Goal: Task Accomplishment & Management: Use online tool/utility

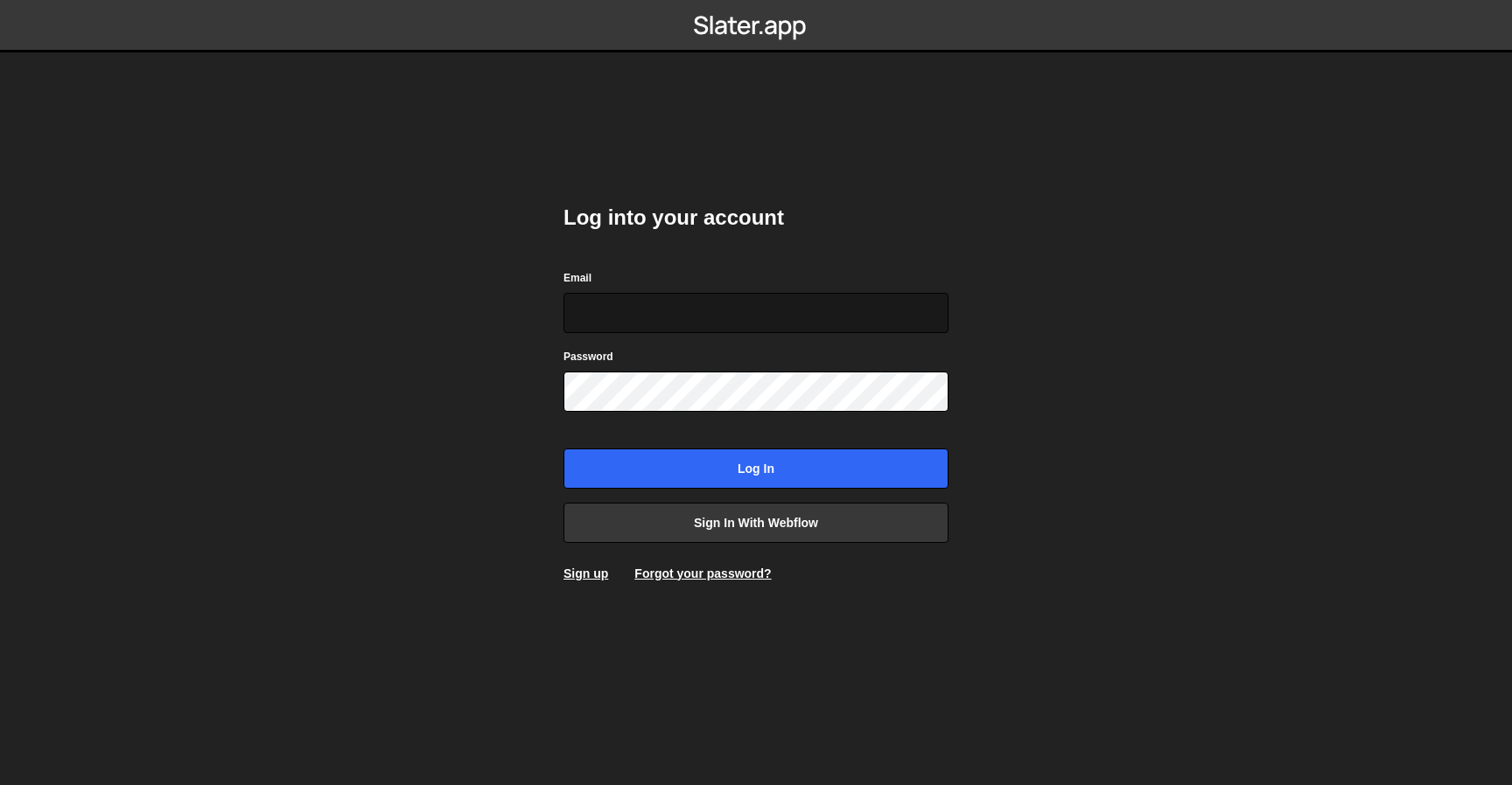
click at [644, 314] on input "Email" at bounding box center [756, 312] width 385 height 40
type input "Igy@edgarallan.com"
click at [564, 449] on input "Log in" at bounding box center [756, 469] width 385 height 40
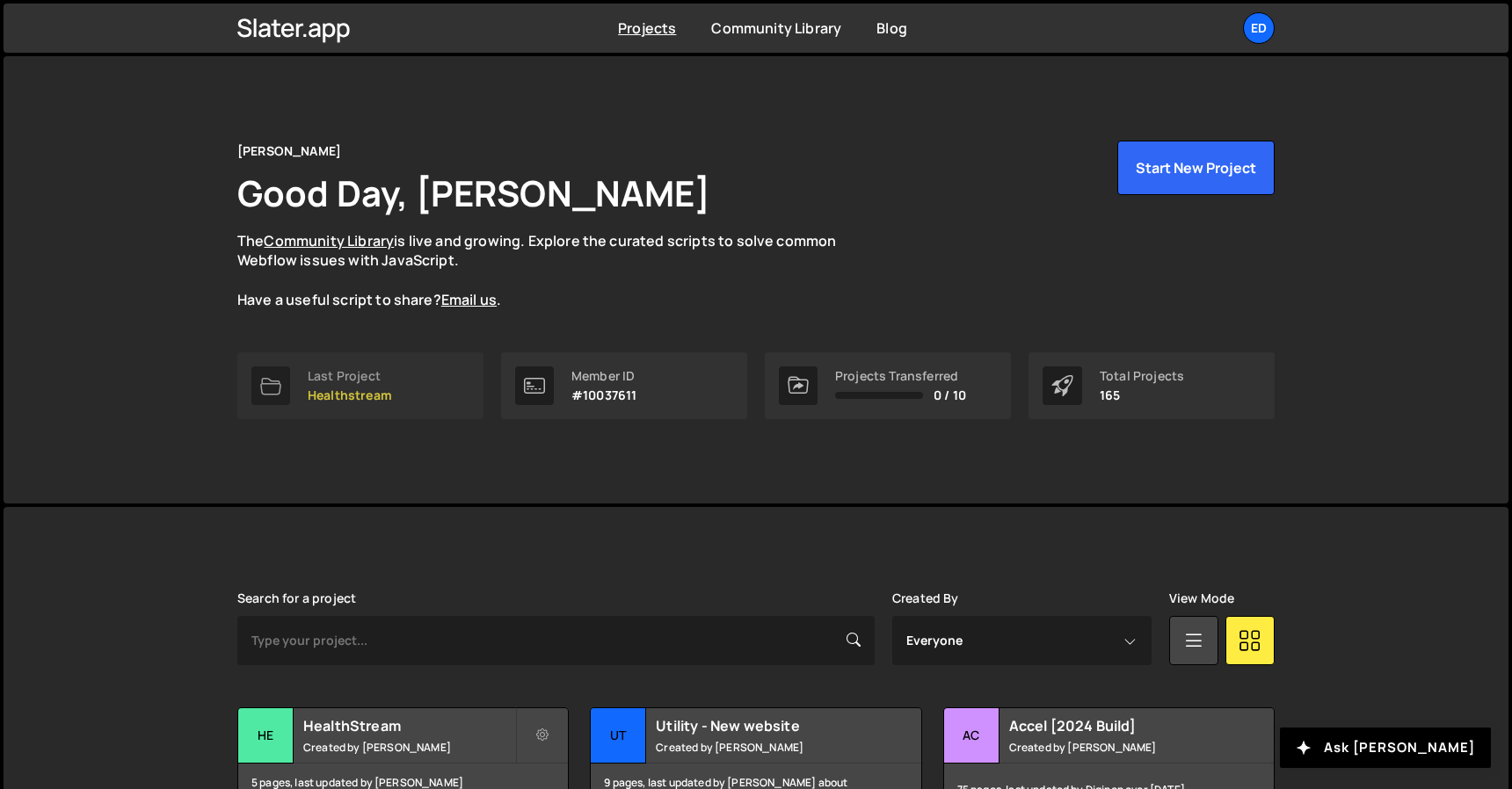
click at [445, 382] on link "Last Project Healthstream" at bounding box center [360, 385] width 247 height 67
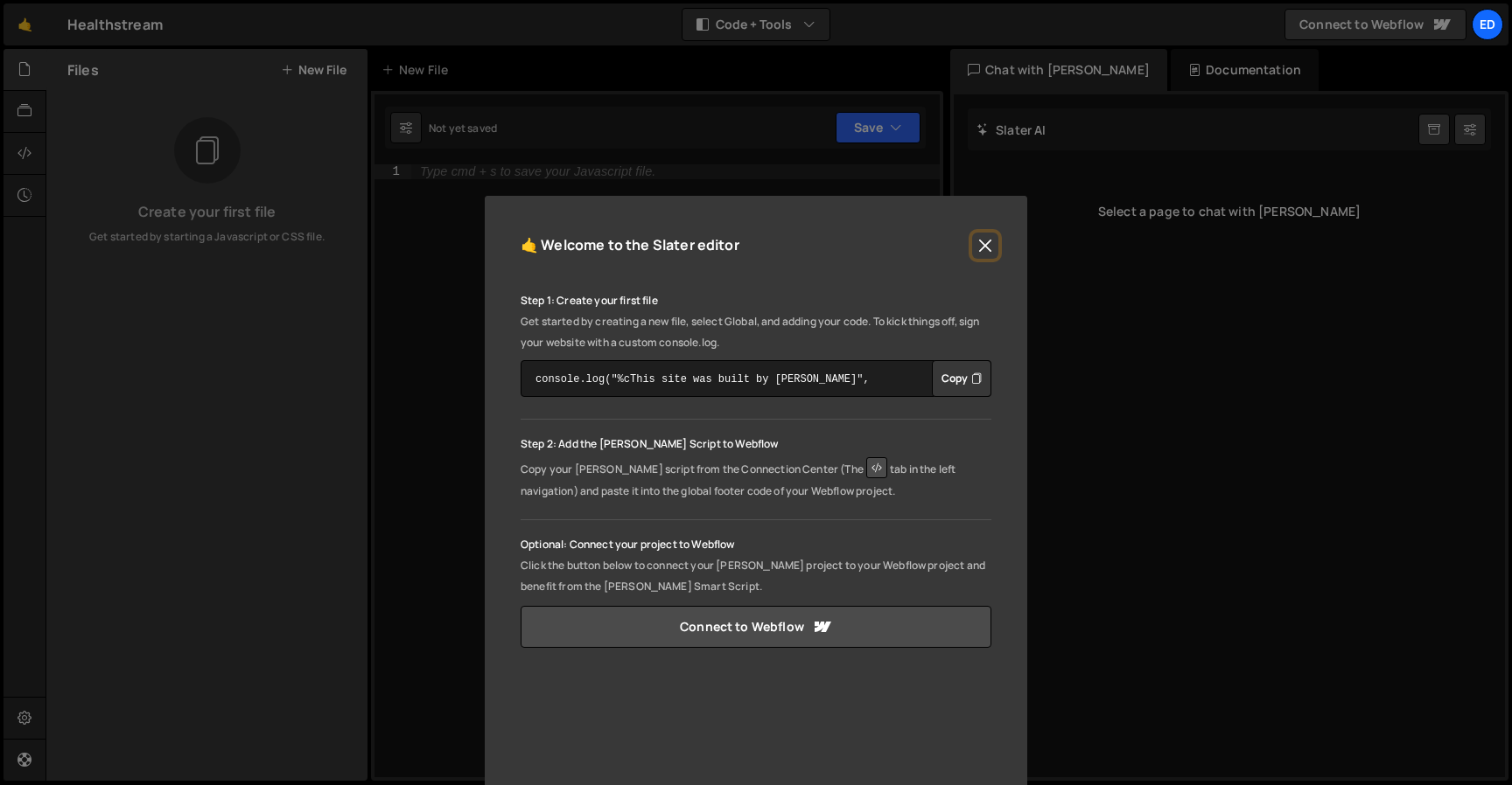
click at [988, 244] on button "Close" at bounding box center [985, 246] width 27 height 27
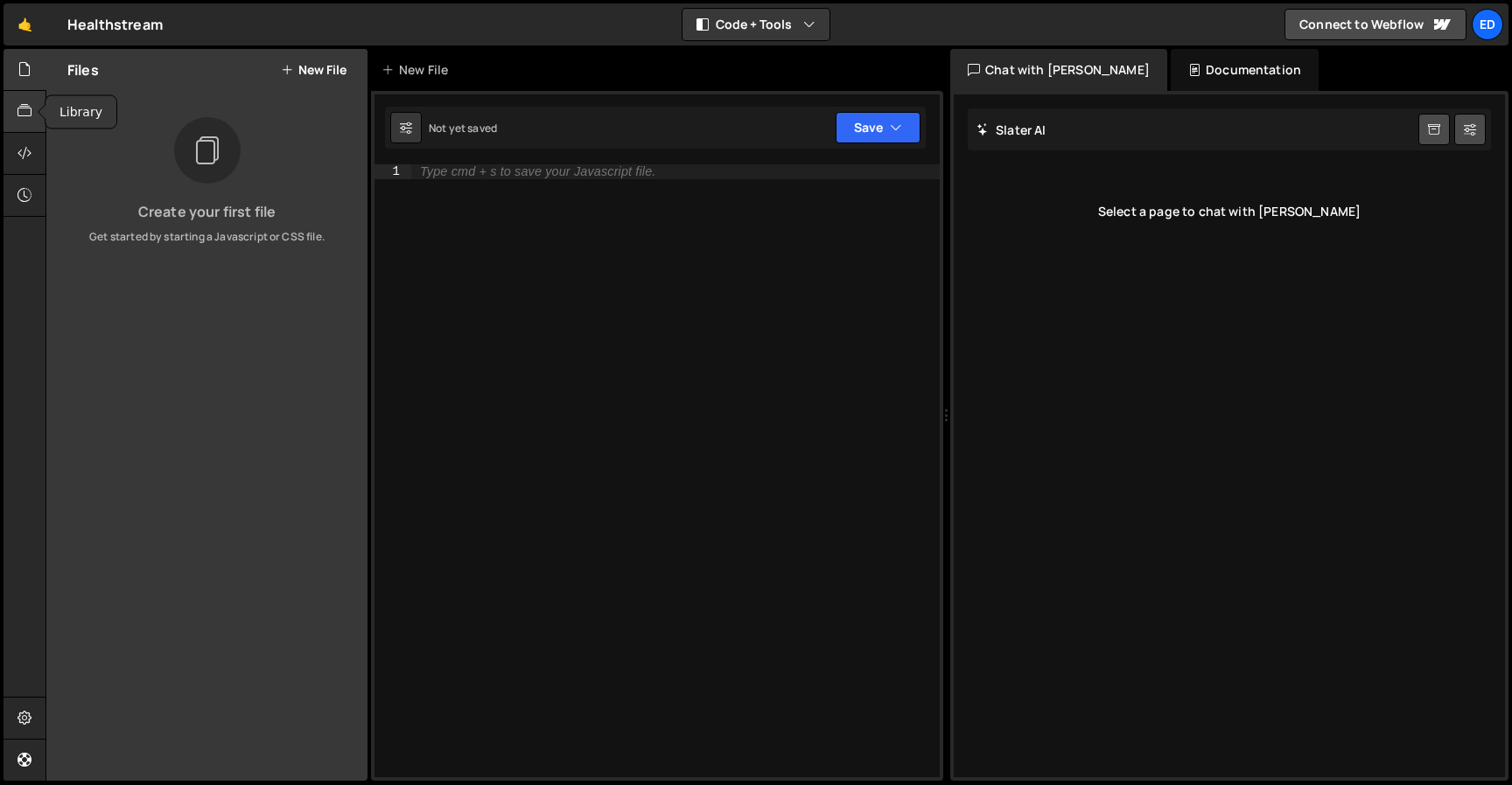
click at [20, 116] on icon at bounding box center [24, 111] width 14 height 19
click at [103, 27] on div "Healthstream ⚠️ Code is being edited in another browser" at bounding box center [115, 25] width 96 height 21
click at [20, 77] on icon at bounding box center [24, 69] width 14 height 19
click at [88, 26] on div "Healthstream ⚠️ Code is being edited in another browser" at bounding box center [115, 25] width 96 height 21
click at [29, 18] on link "🤙" at bounding box center [25, 25] width 43 height 42
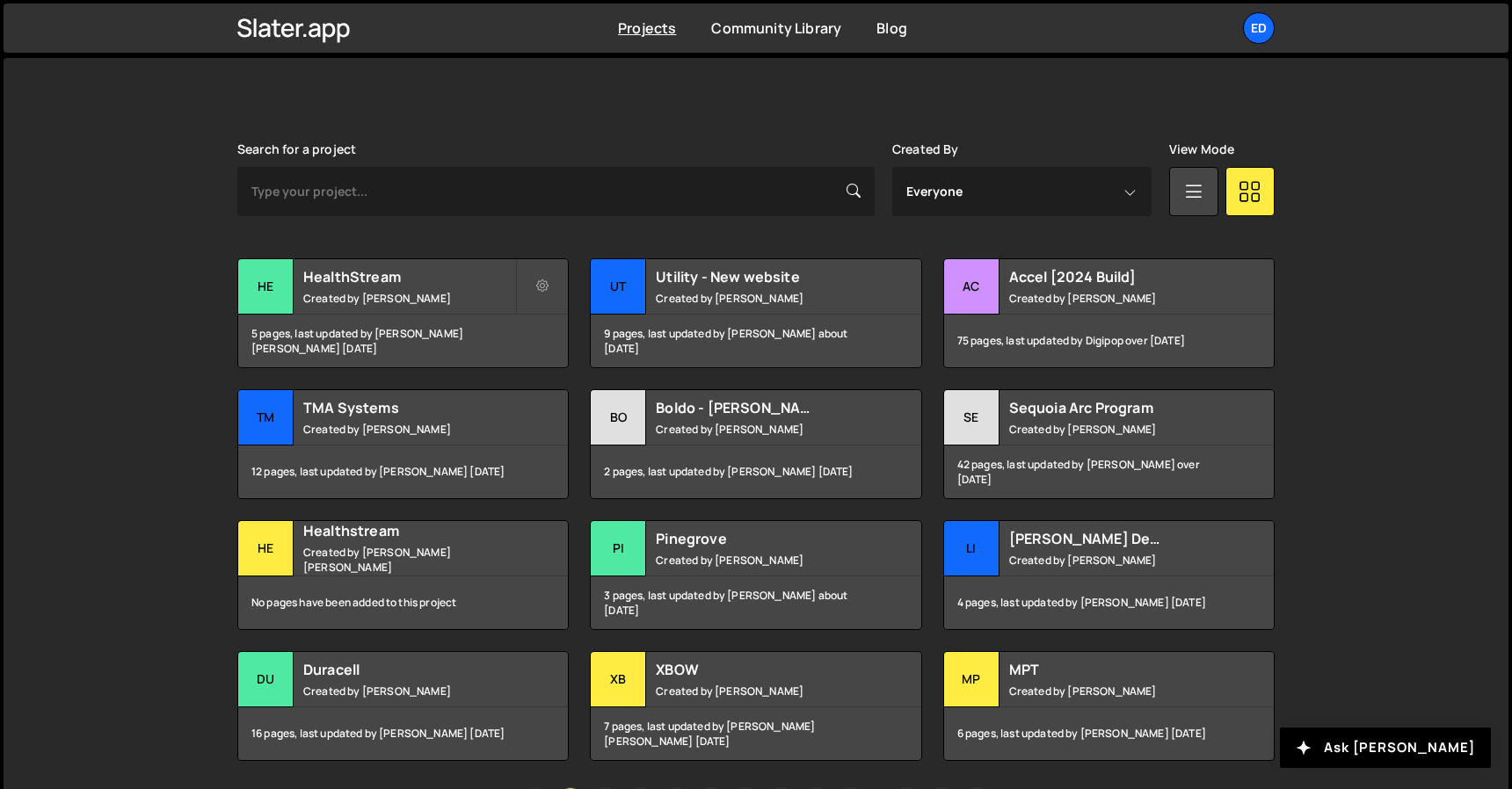
scroll to position [452, 0]
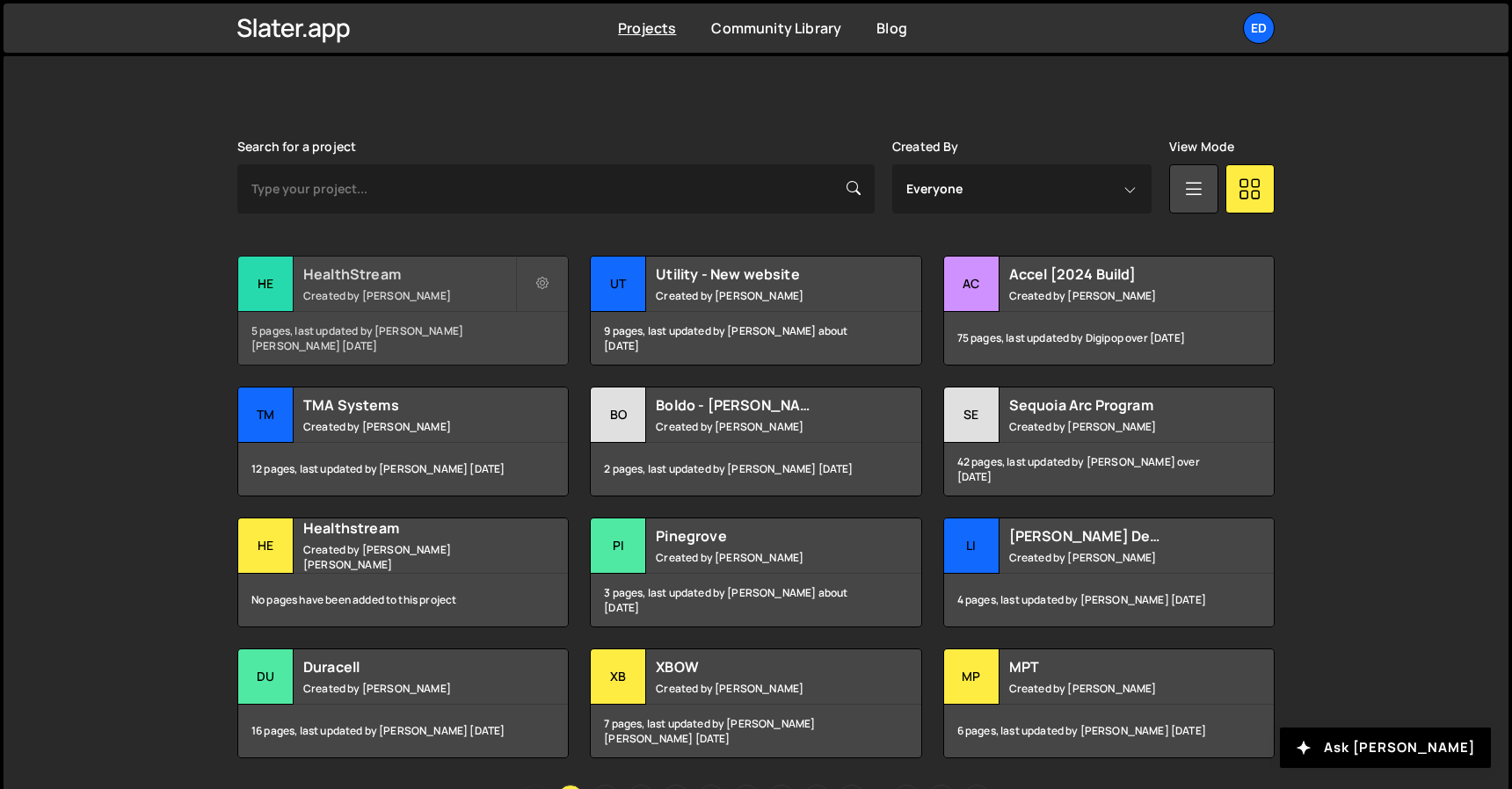
click at [460, 299] on small "Created by [PERSON_NAME]" at bounding box center [409, 296] width 212 height 15
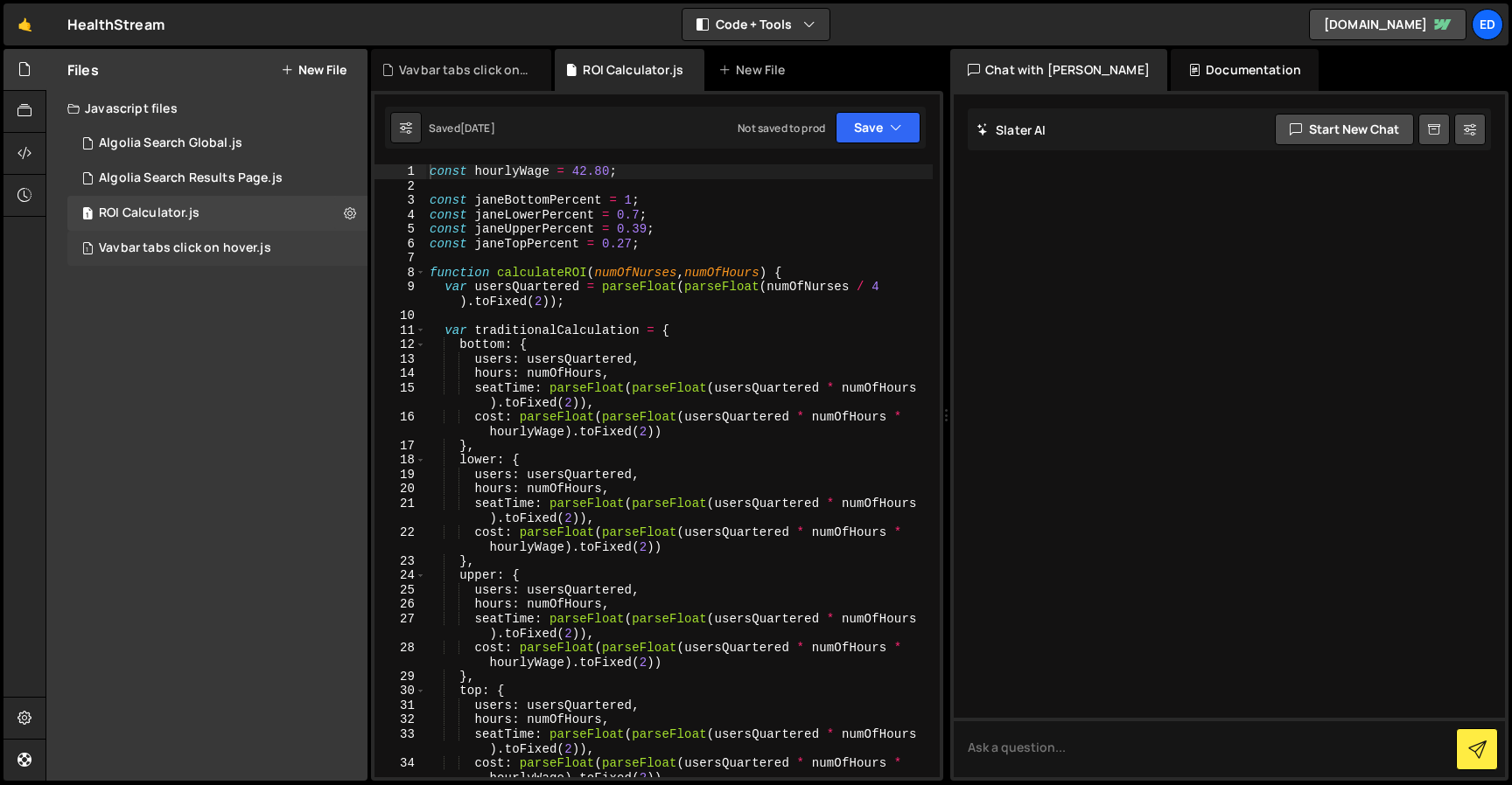
click at [148, 255] on div "Vavbar tabs click on hover.js" at bounding box center [185, 248] width 172 height 16
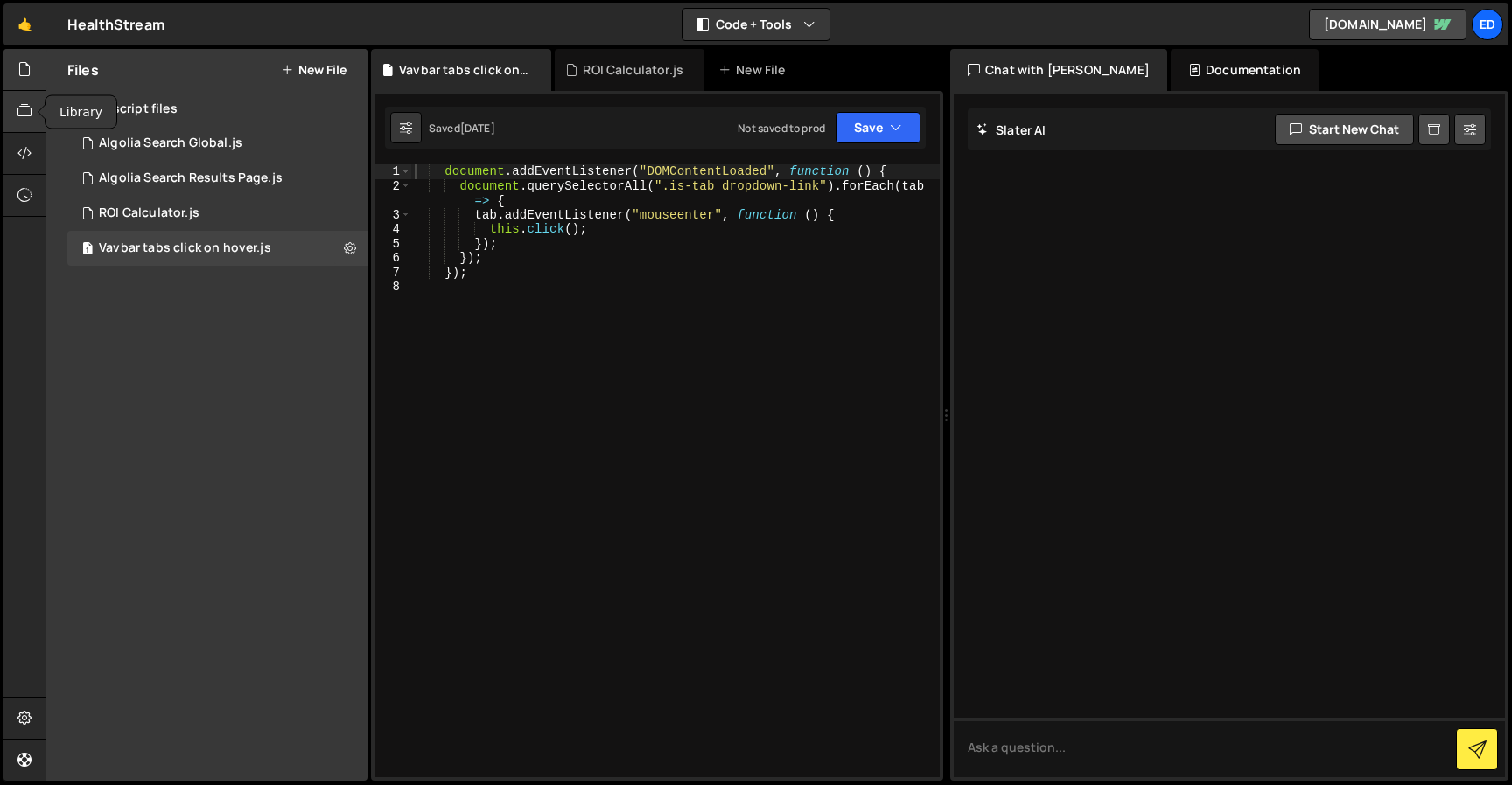
click at [29, 112] on icon at bounding box center [24, 111] width 14 height 19
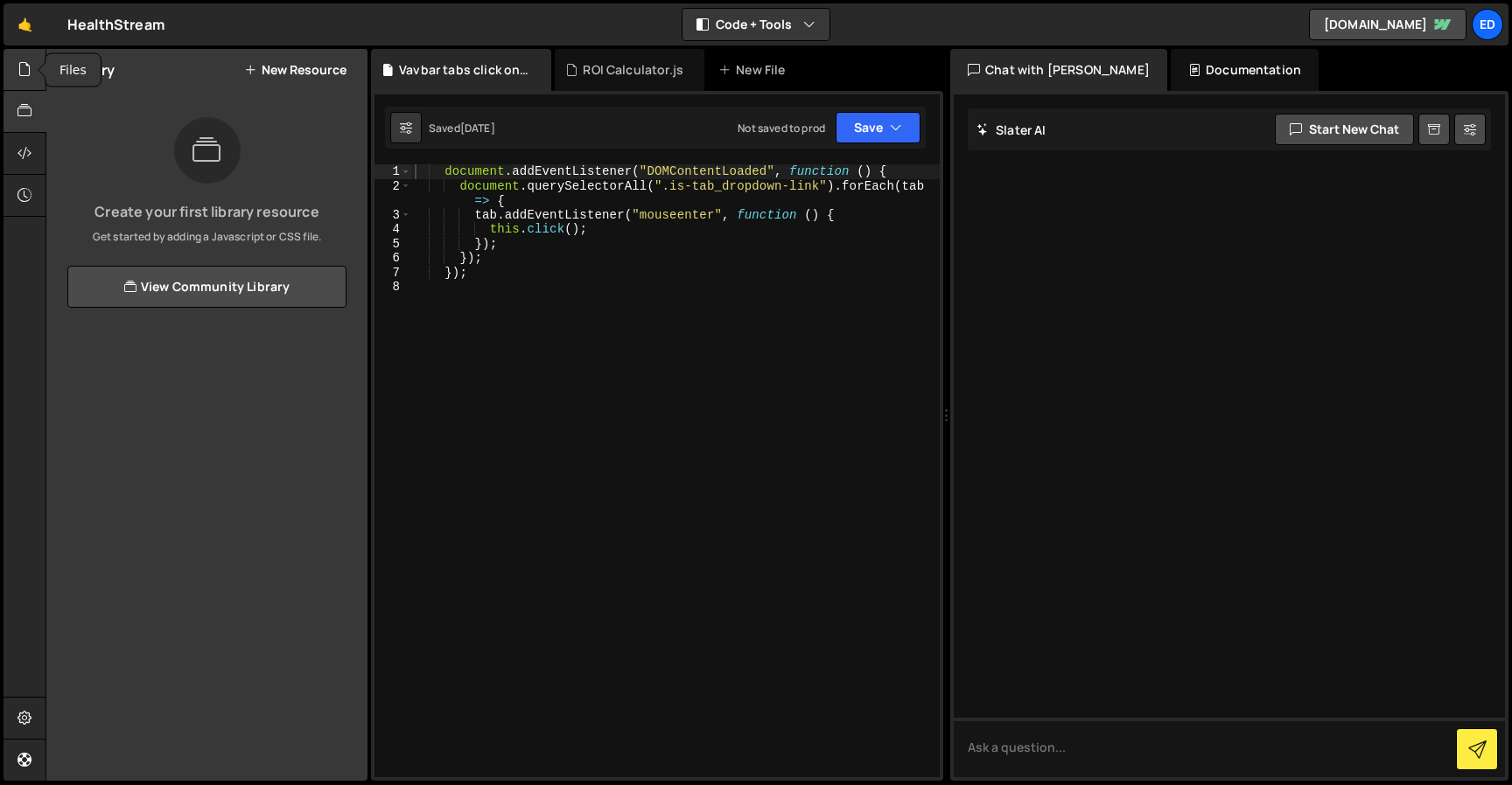
click at [39, 59] on div at bounding box center [25, 70] width 43 height 42
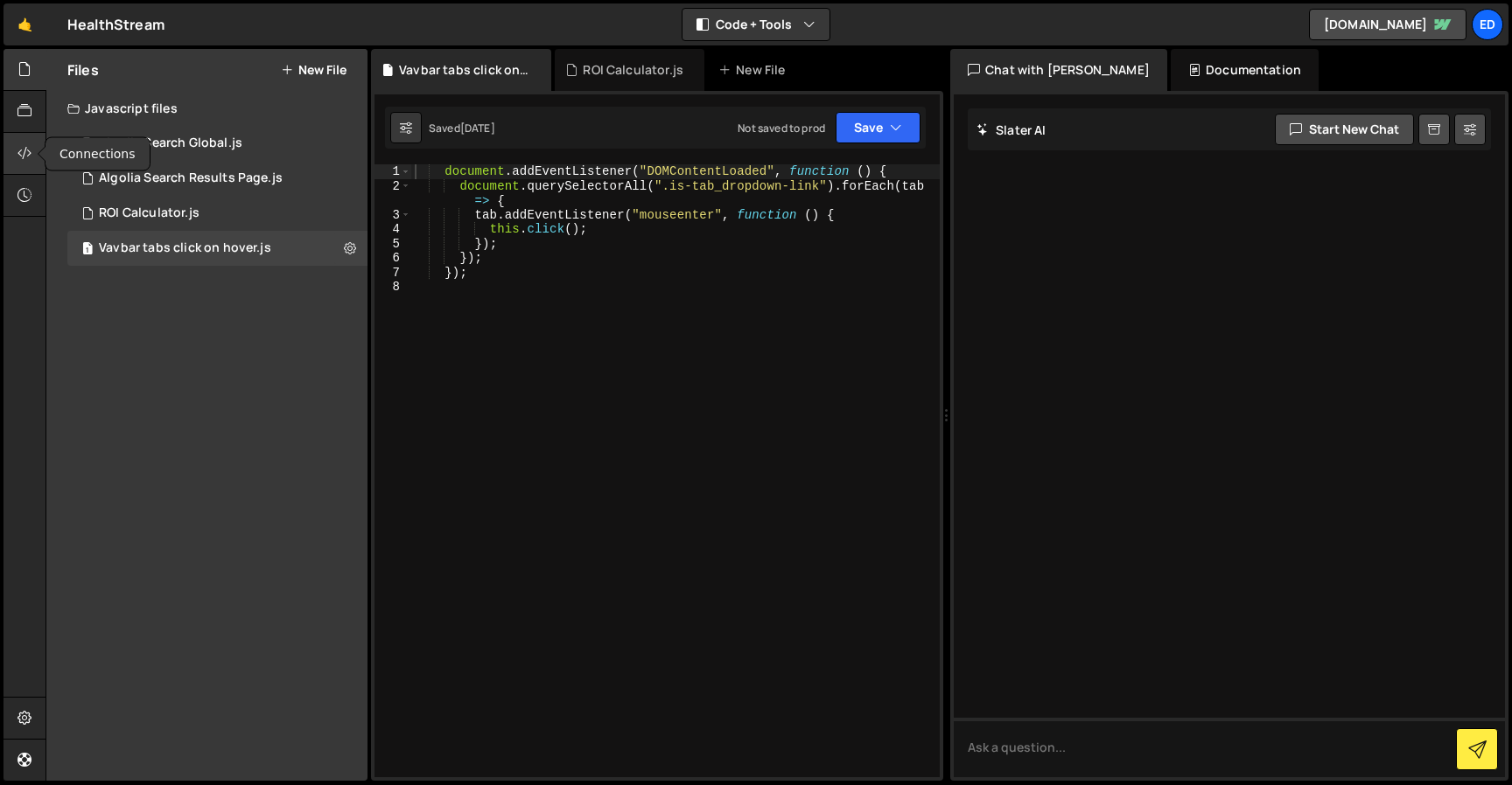
click at [22, 147] on icon at bounding box center [24, 152] width 14 height 19
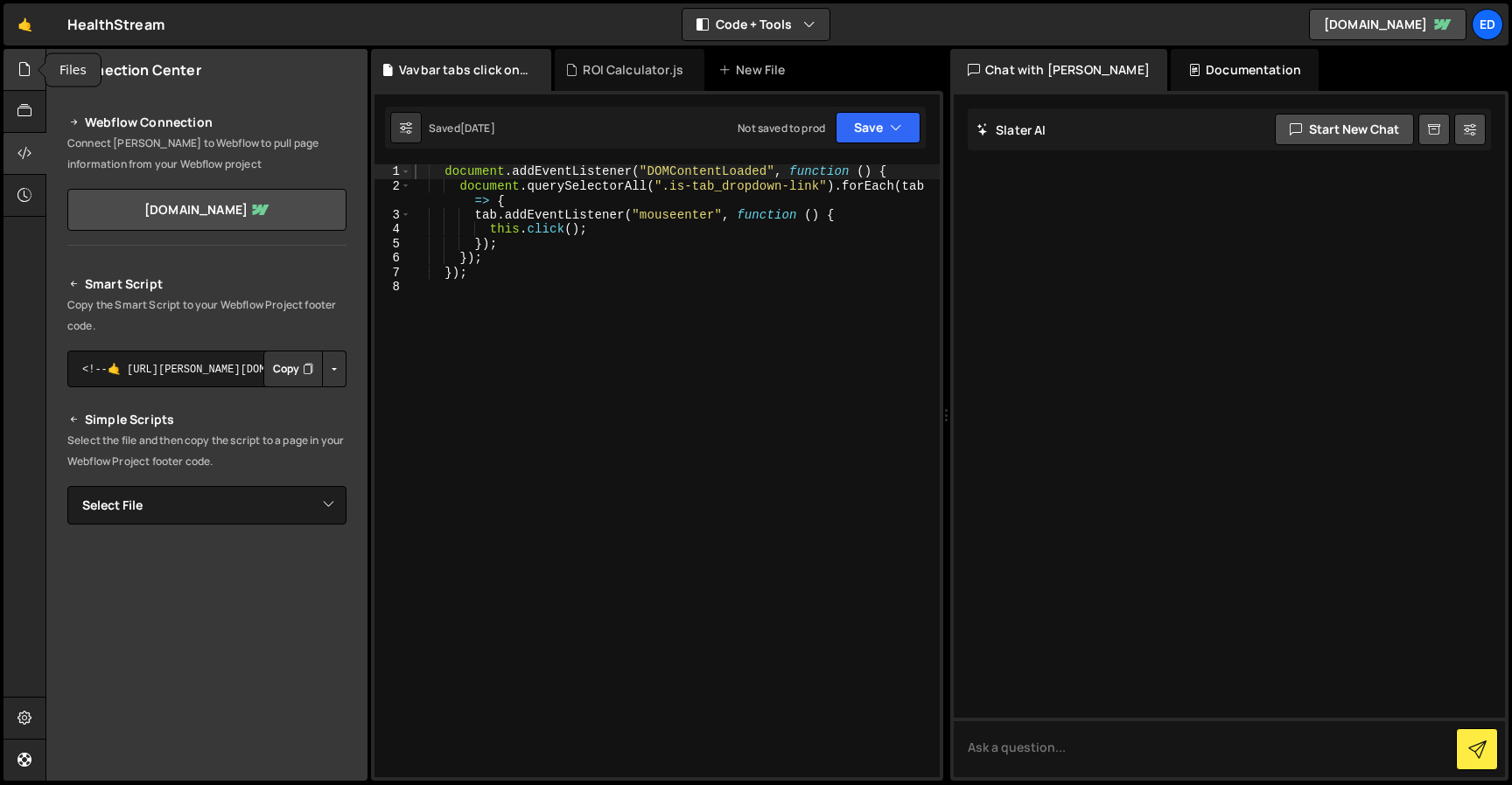
click at [30, 66] on icon at bounding box center [24, 69] width 14 height 19
